Goal: Obtain resource: Download file/media

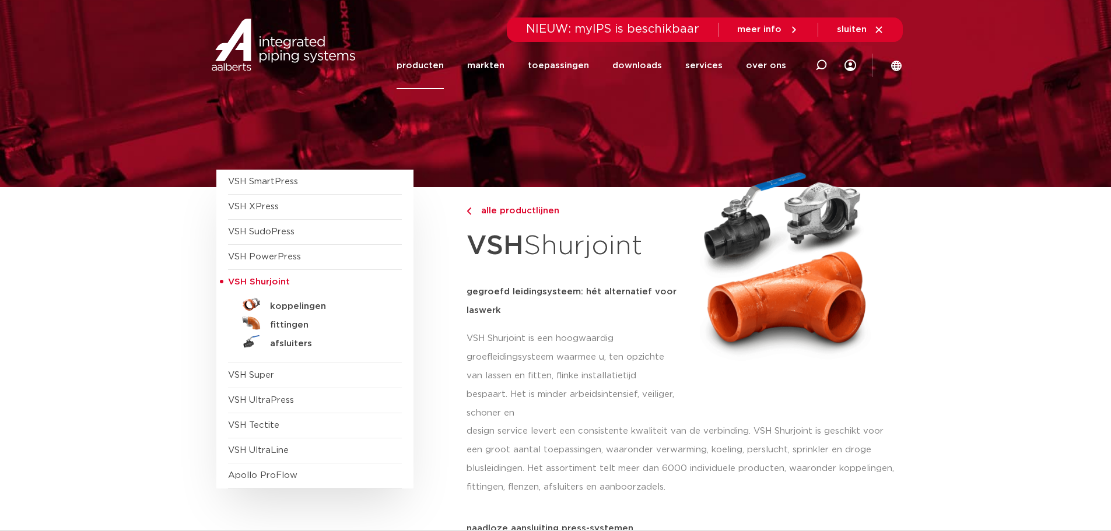
click at [300, 303] on h5 "koppelingen" at bounding box center [327, 306] width 115 height 10
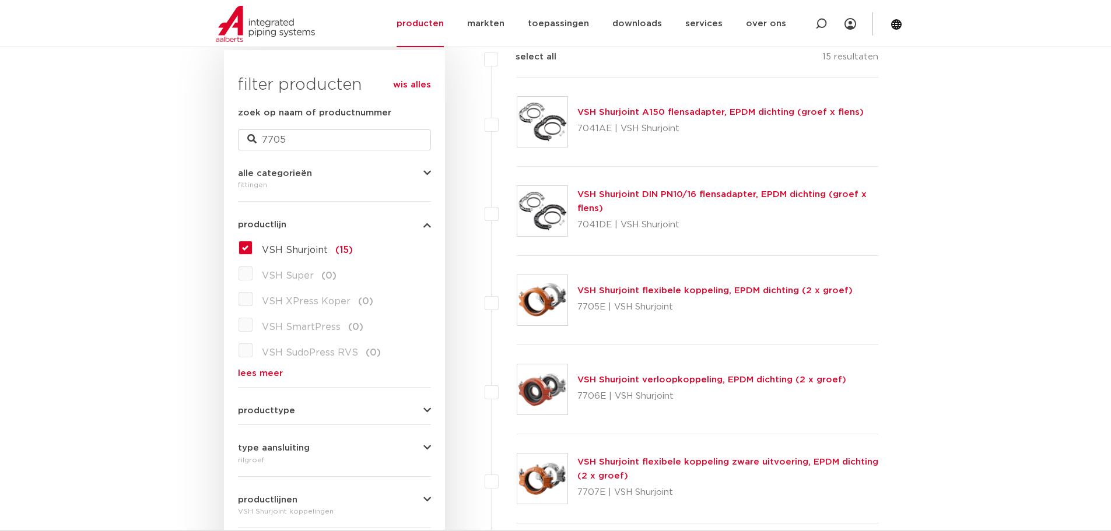
type input "7705"
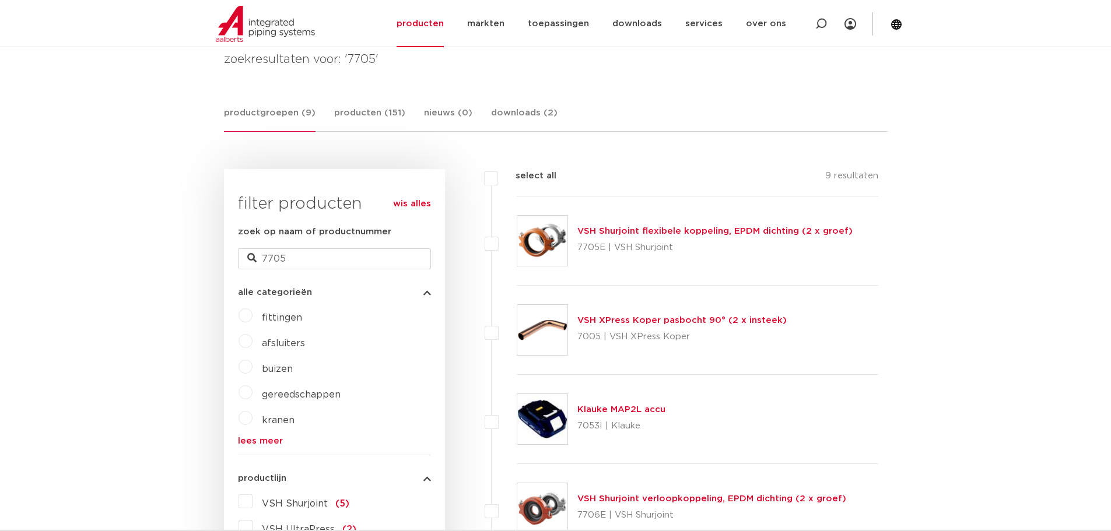
click at [630, 230] on link "VSH Shurjoint flexibele koppeling, EPDM dichting (2 x groef)" at bounding box center [714, 231] width 275 height 9
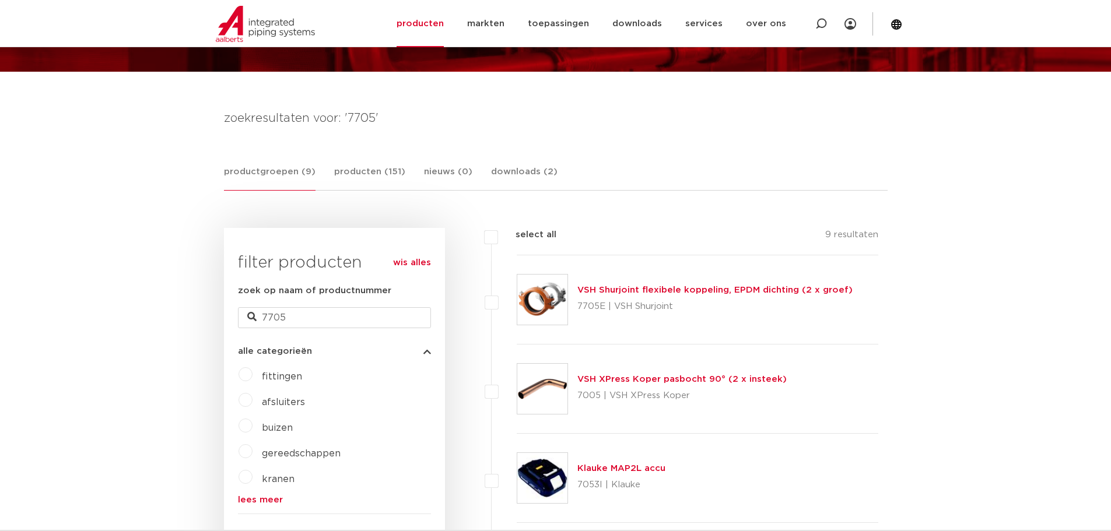
scroll to position [117, 0]
click at [600, 281] on div "VSH Shurjoint flexibele koppeling, EPDM dichting (2 x groef) 7705E | VSH Shurjo…" at bounding box center [698, 299] width 362 height 89
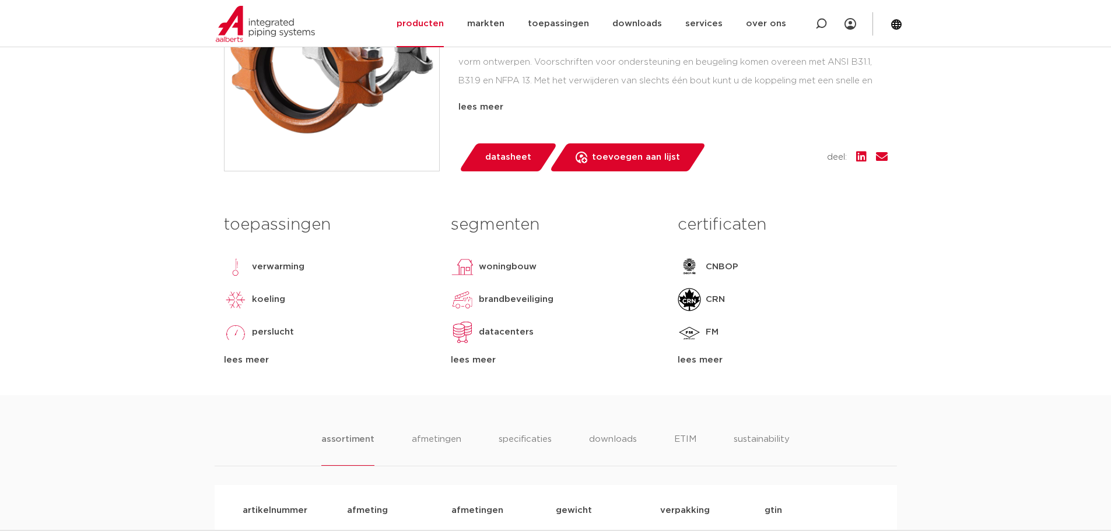
scroll to position [408, 0]
click at [519, 156] on span "datasheet" at bounding box center [508, 157] width 46 height 19
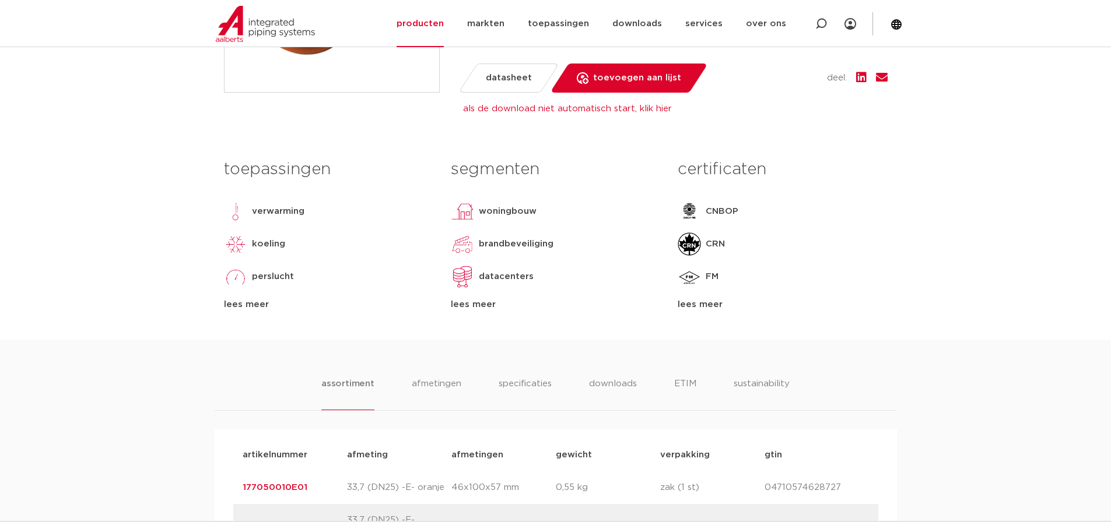
scroll to position [583, 0]
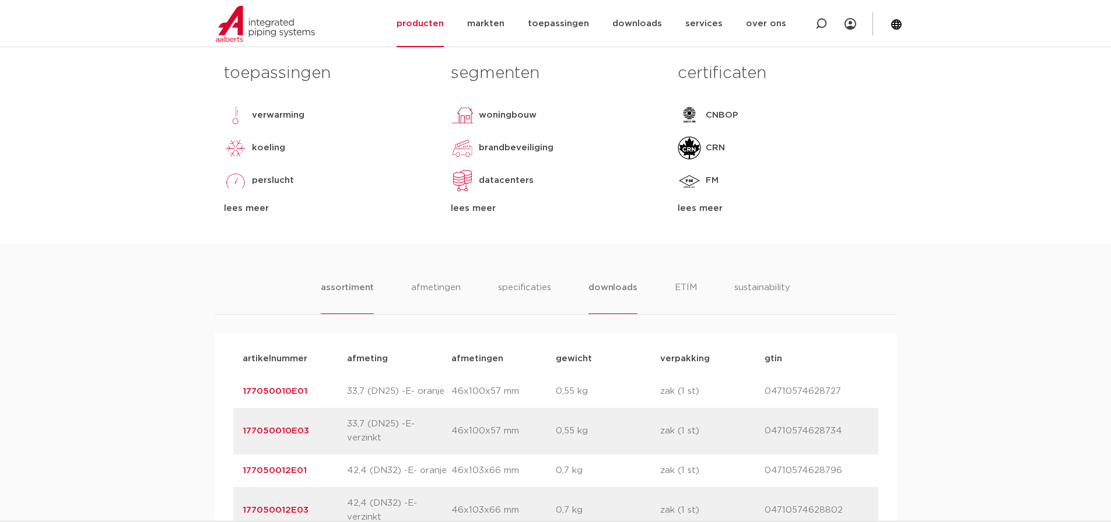
drag, startPoint x: 584, startPoint y: 285, endPoint x: 606, endPoint y: 289, distance: 23.1
click at [586, 285] on ul "assortiment afmetingen specificaties downloads ETIM sustainability" at bounding box center [555, 297] width 469 height 33
click at [606, 289] on li "downloads" at bounding box center [612, 297] width 48 height 33
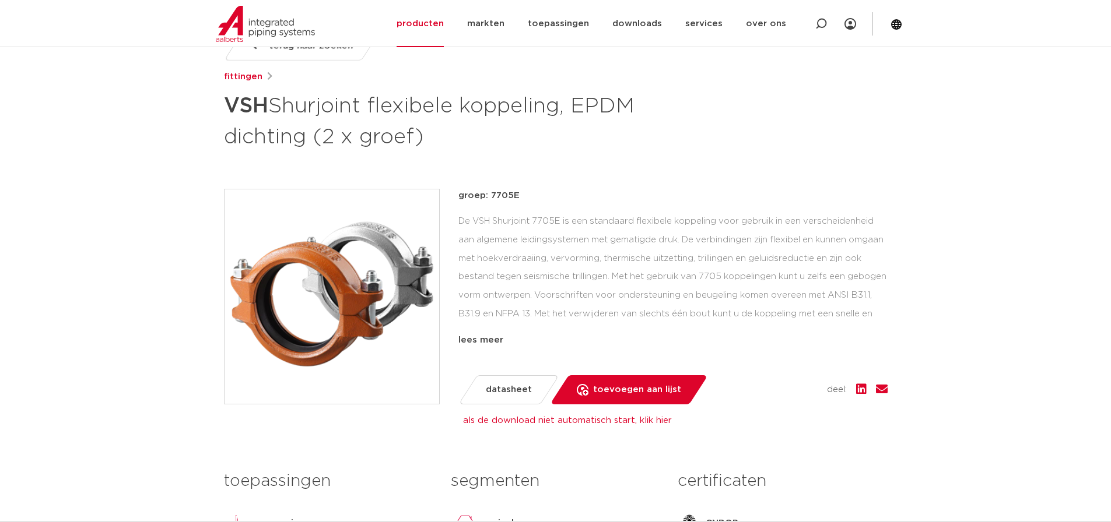
scroll to position [0, 0]
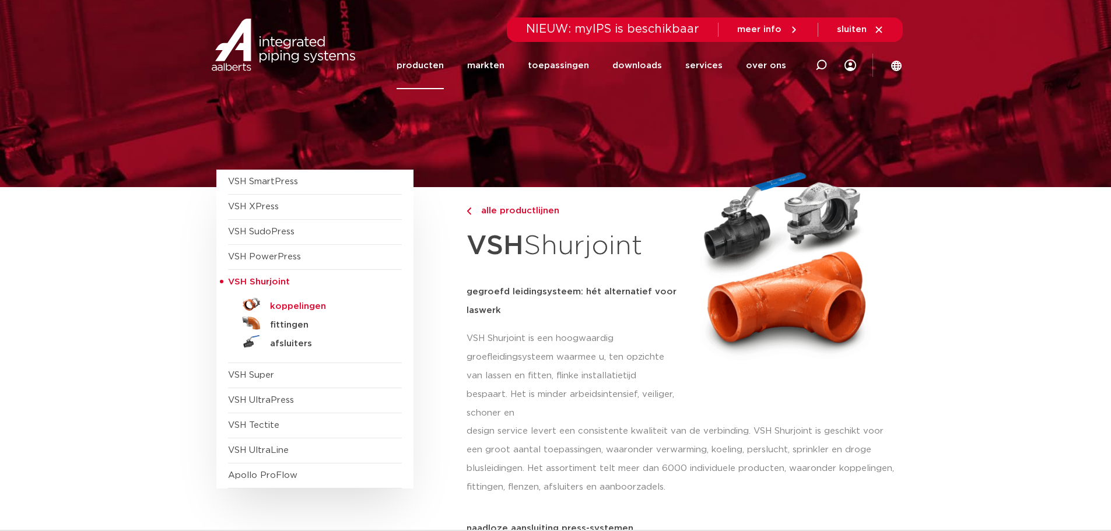
click at [301, 308] on h5 "koppelingen" at bounding box center [327, 306] width 115 height 10
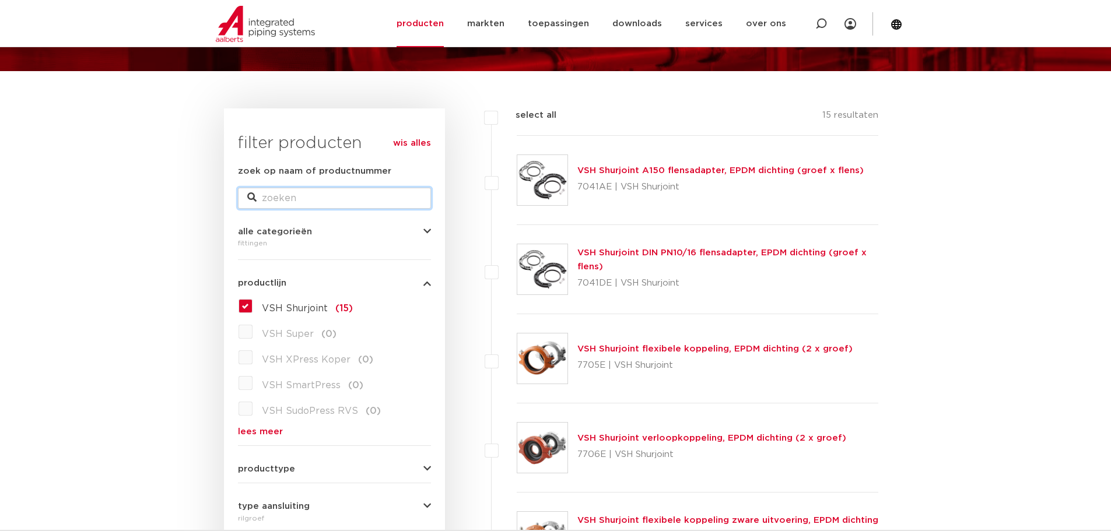
click at [320, 198] on input "zoek op naam of productnummer" at bounding box center [334, 198] width 193 height 21
type input "7705"
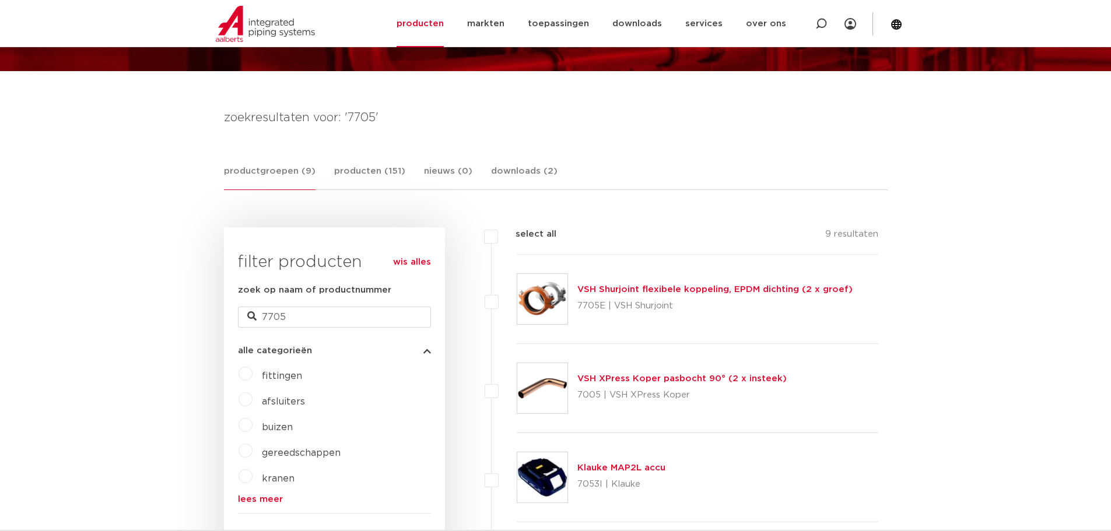
drag, startPoint x: 616, startPoint y: 278, endPoint x: 623, endPoint y: 287, distance: 11.3
click at [617, 278] on div "VSH Shurjoint flexibele koppeling, EPDM dichting (2 x groef) 7705E | VSH Shurjo…" at bounding box center [698, 299] width 362 height 89
click at [625, 289] on link "VSH Shurjoint flexibele koppeling, EPDM dichting (2 x groef)" at bounding box center [714, 289] width 275 height 9
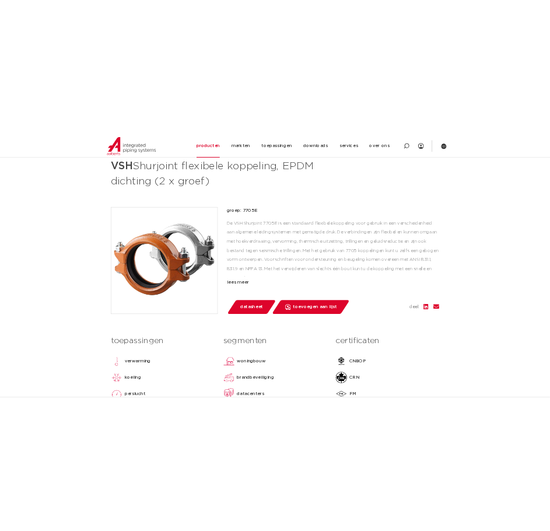
scroll to position [233, 0]
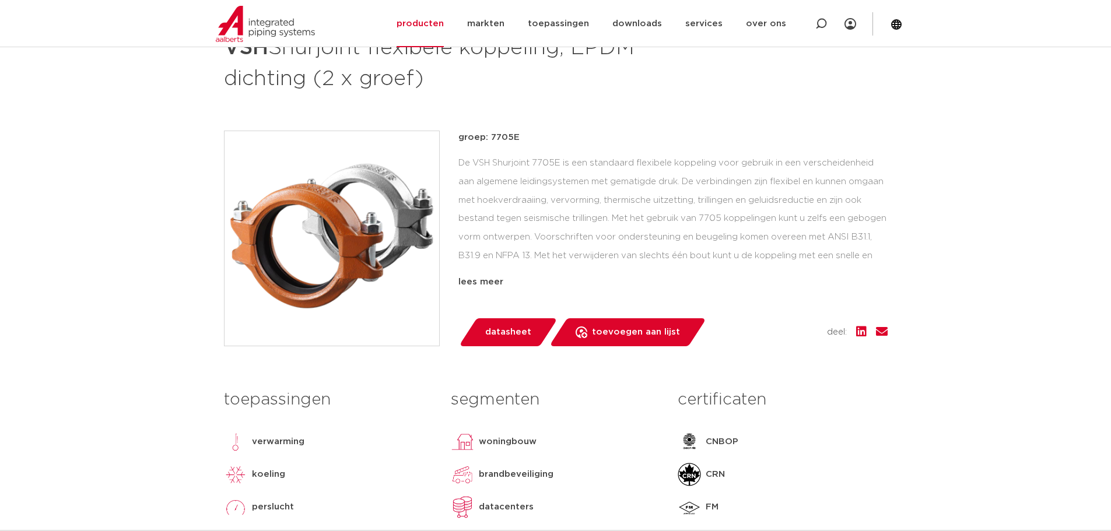
click at [503, 334] on span "datasheet" at bounding box center [508, 332] width 46 height 19
